Goal: Task Accomplishment & Management: Use online tool/utility

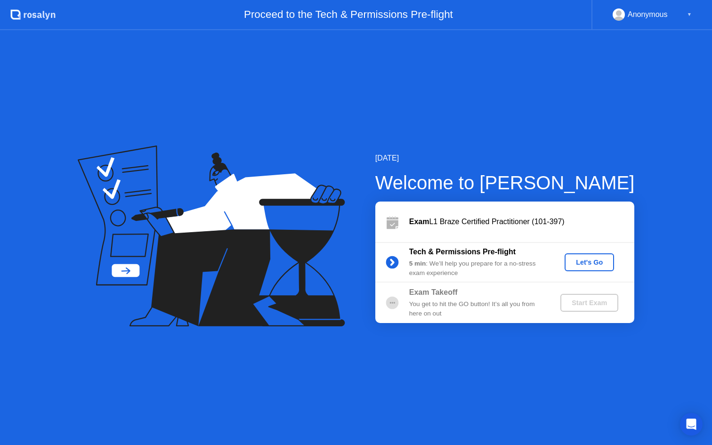
click at [583, 260] on div "Let's Go" at bounding box center [589, 263] width 42 height 8
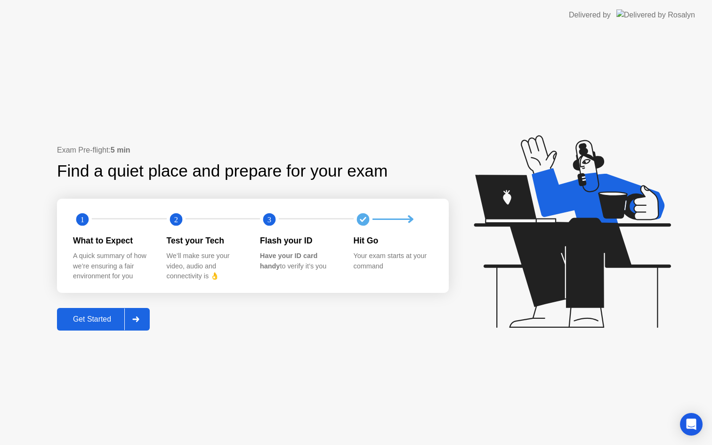
click at [76, 319] on div "Get Started" at bounding box center [92, 319] width 65 height 8
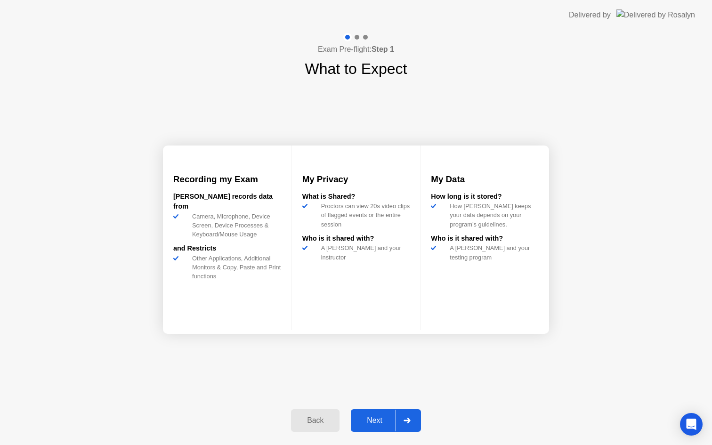
click at [368, 422] on div "Next" at bounding box center [375, 420] width 42 height 8
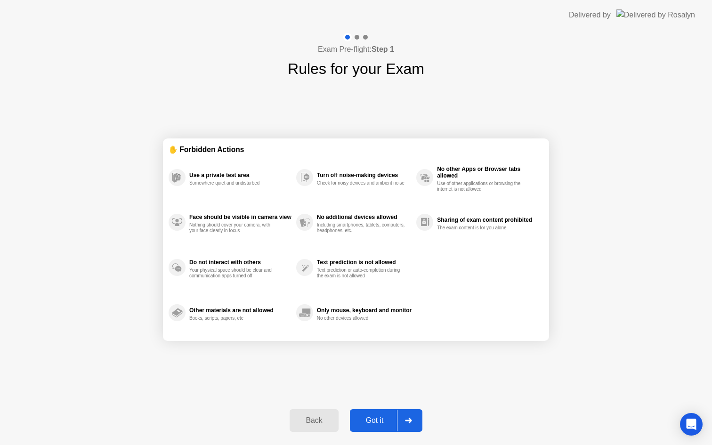
click at [373, 416] on div "Got it" at bounding box center [375, 420] width 44 height 8
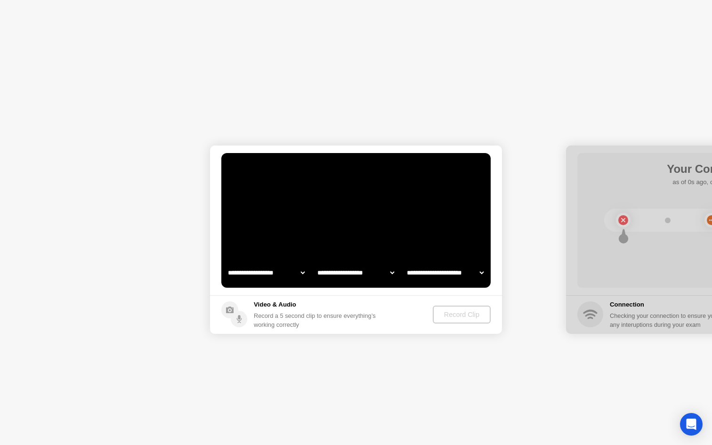
select select "**********"
select select "*******"
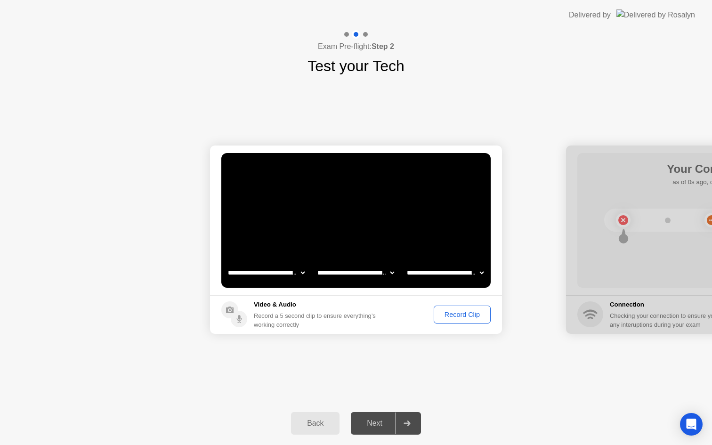
click at [454, 313] on div "Record Clip" at bounding box center [462, 315] width 50 height 8
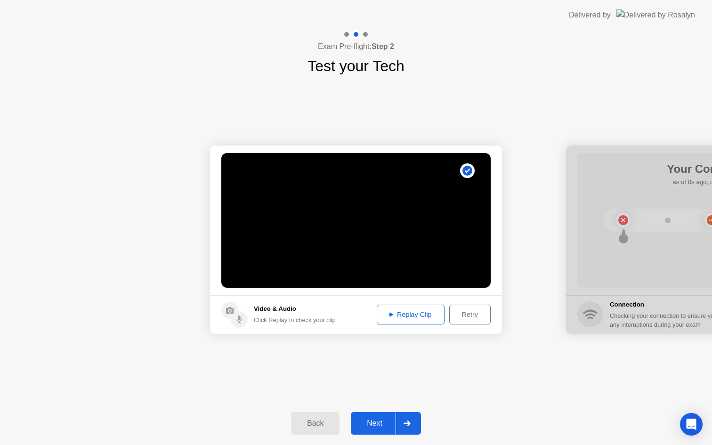
click at [420, 313] on div "Replay Clip" at bounding box center [410, 315] width 61 height 8
click at [378, 421] on div "Next" at bounding box center [375, 423] width 42 height 8
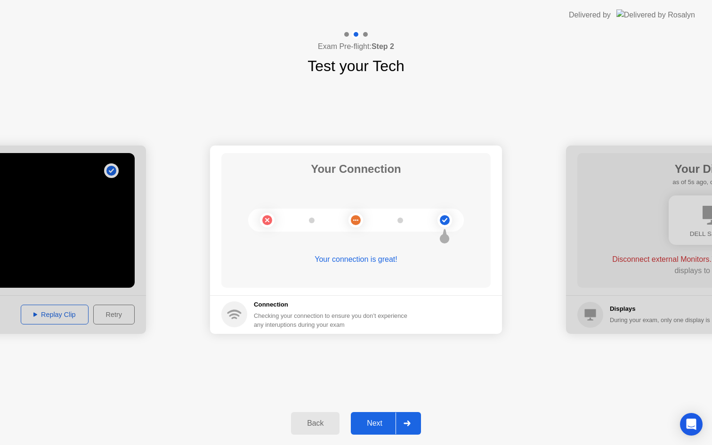
click at [369, 423] on div "Next" at bounding box center [375, 423] width 42 height 8
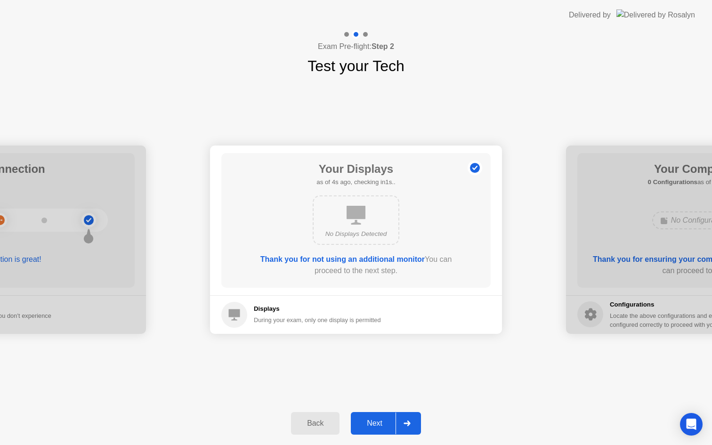
click at [375, 420] on div "Next" at bounding box center [375, 423] width 42 height 8
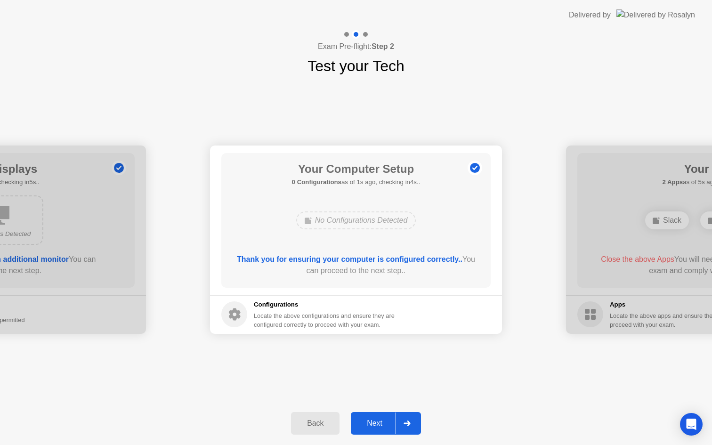
click at [372, 428] on div "Next" at bounding box center [375, 423] width 42 height 8
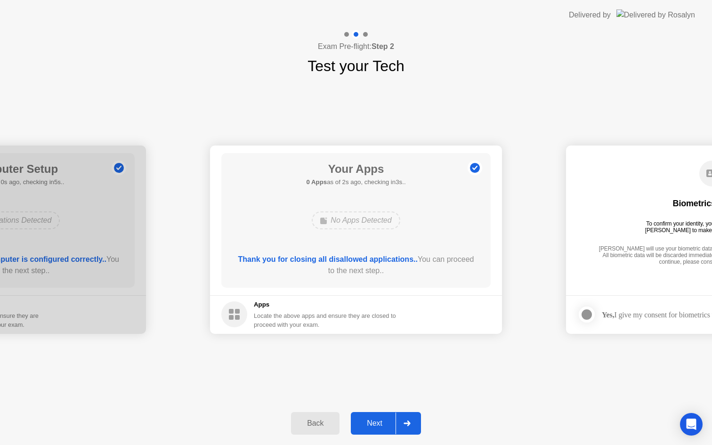
click at [375, 421] on div "Next" at bounding box center [375, 423] width 42 height 8
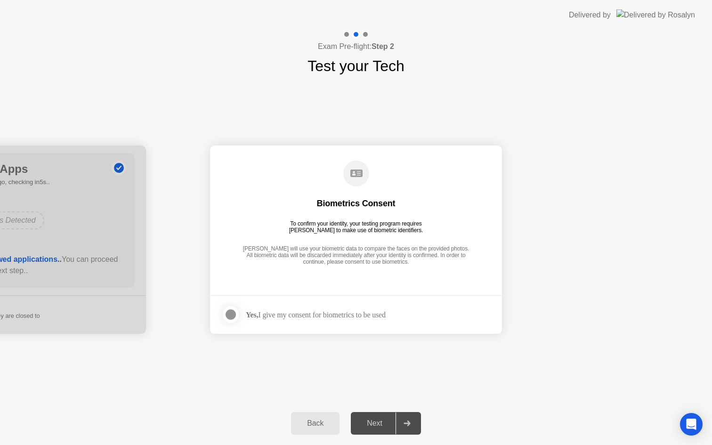
click at [234, 312] on div at bounding box center [230, 314] width 11 height 11
click at [377, 425] on div "Next" at bounding box center [375, 423] width 42 height 8
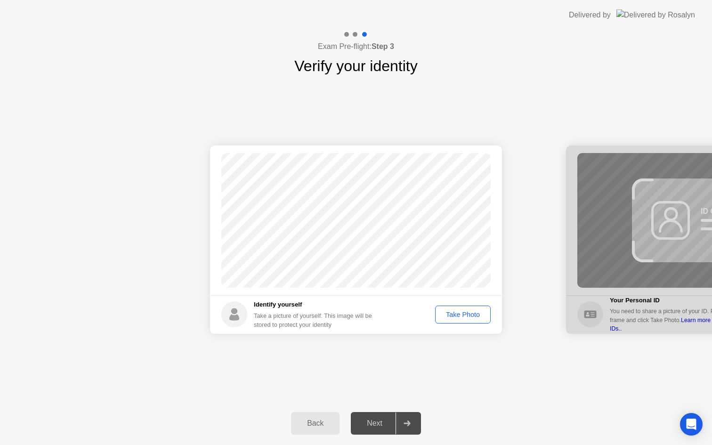
click at [455, 317] on div "Take Photo" at bounding box center [462, 315] width 49 height 8
click at [375, 424] on div "Next" at bounding box center [375, 423] width 42 height 8
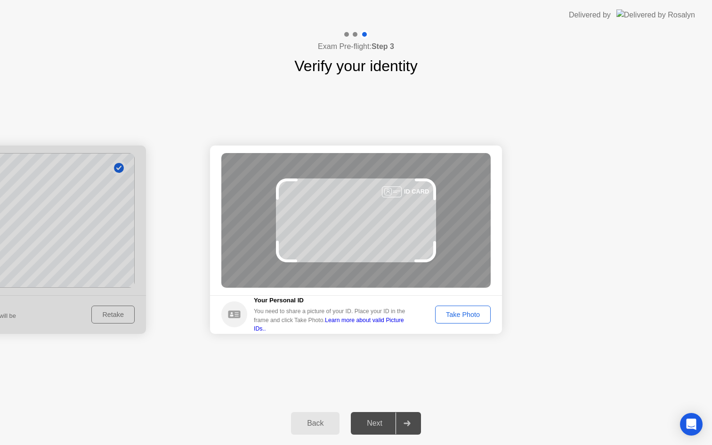
click at [471, 316] on div "Take Photo" at bounding box center [462, 315] width 49 height 8
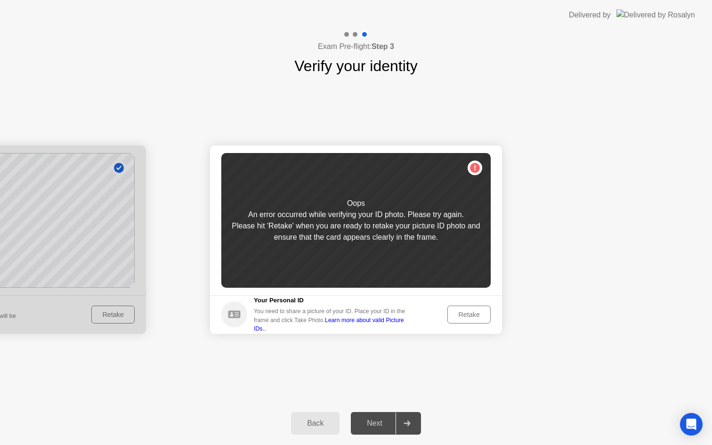
click at [465, 312] on div "Retake" at bounding box center [469, 315] width 37 height 8
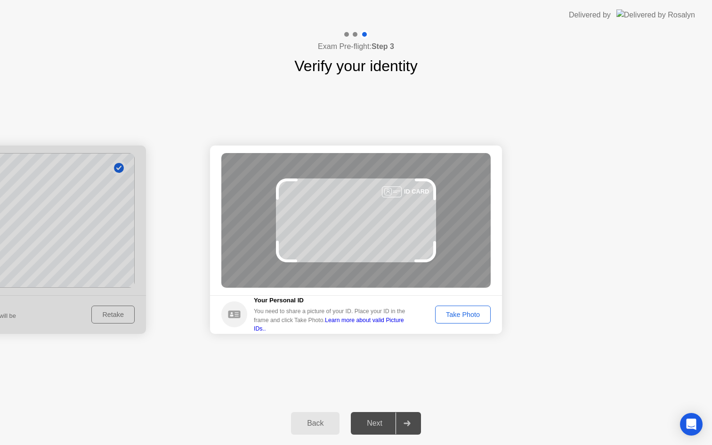
click at [465, 312] on div "Take Photo" at bounding box center [462, 315] width 49 height 8
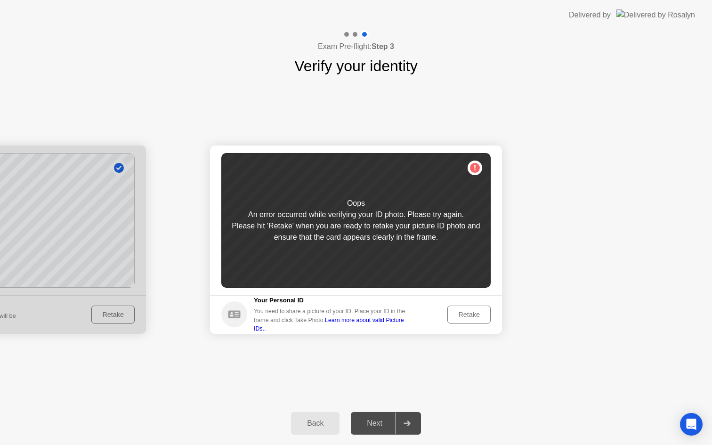
click at [404, 323] on link "Learn more about valid Picture IDs.." at bounding box center [329, 324] width 150 height 15
click at [475, 313] on div "Retake" at bounding box center [469, 315] width 37 height 8
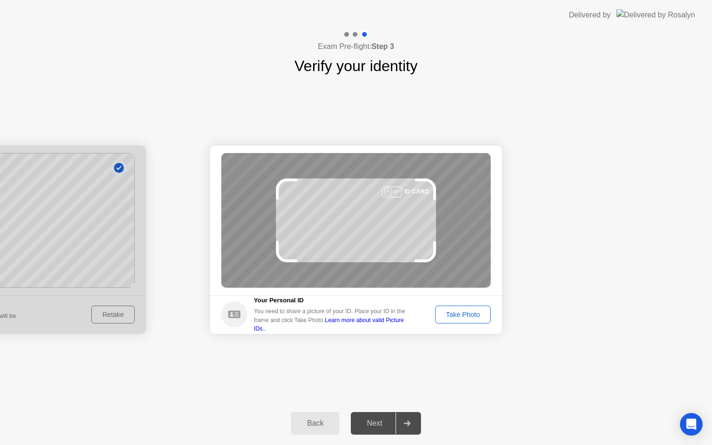
click at [475, 313] on div "Take Photo" at bounding box center [462, 315] width 49 height 8
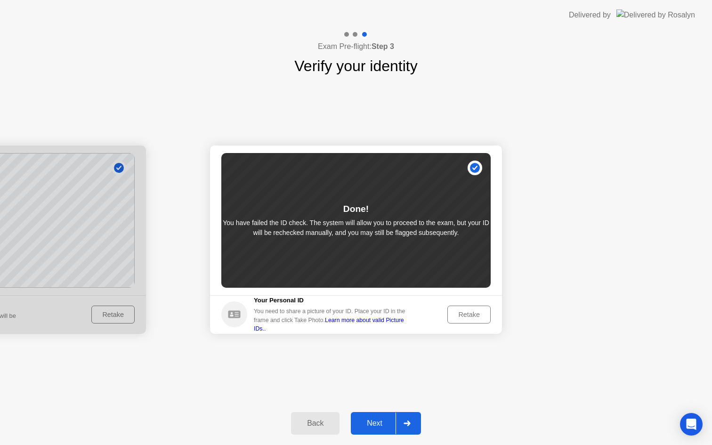
click at [379, 421] on div "Next" at bounding box center [375, 423] width 42 height 8
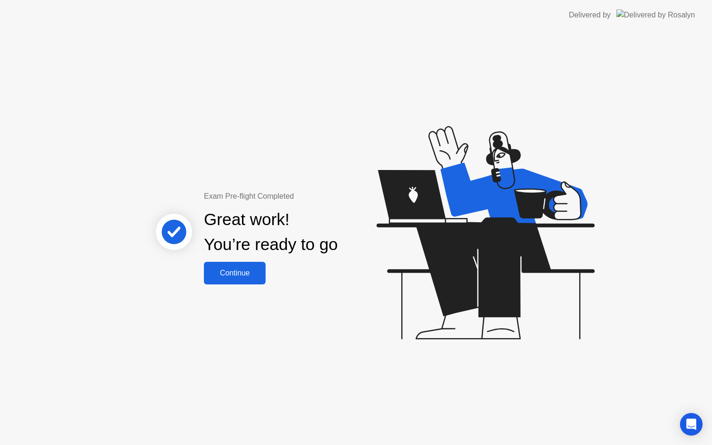
click at [231, 275] on div "Continue" at bounding box center [235, 273] width 56 height 8
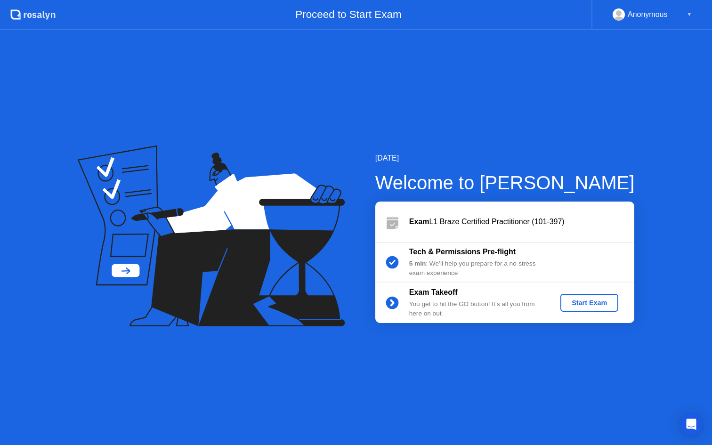
click at [587, 310] on button "Start Exam" at bounding box center [589, 303] width 58 height 18
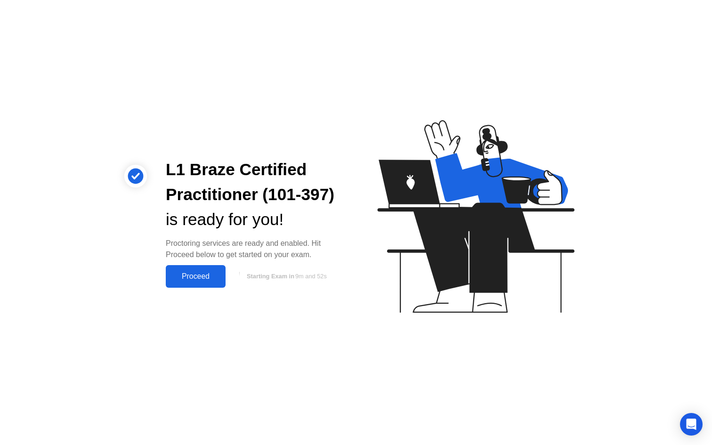
click at [214, 277] on div "Proceed" at bounding box center [196, 276] width 54 height 8
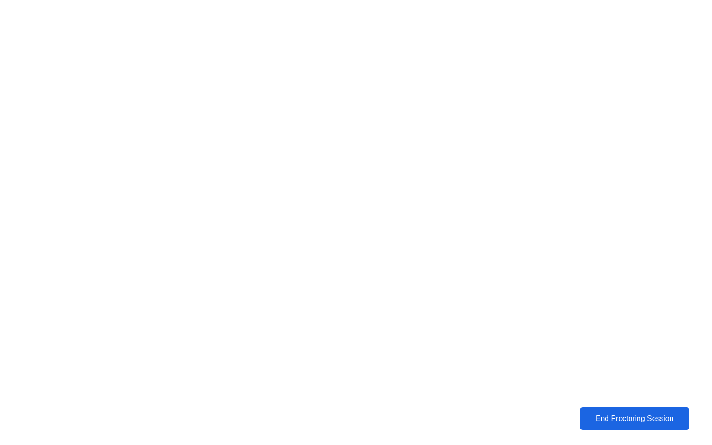
click at [608, 418] on div "End Proctoring Session" at bounding box center [634, 418] width 105 height 8
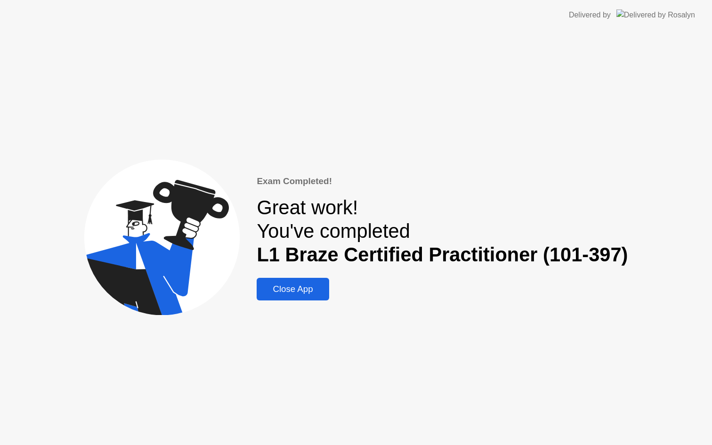
click at [303, 296] on button "Close App" at bounding box center [293, 289] width 72 height 23
